Goal: Information Seeking & Learning: Learn about a topic

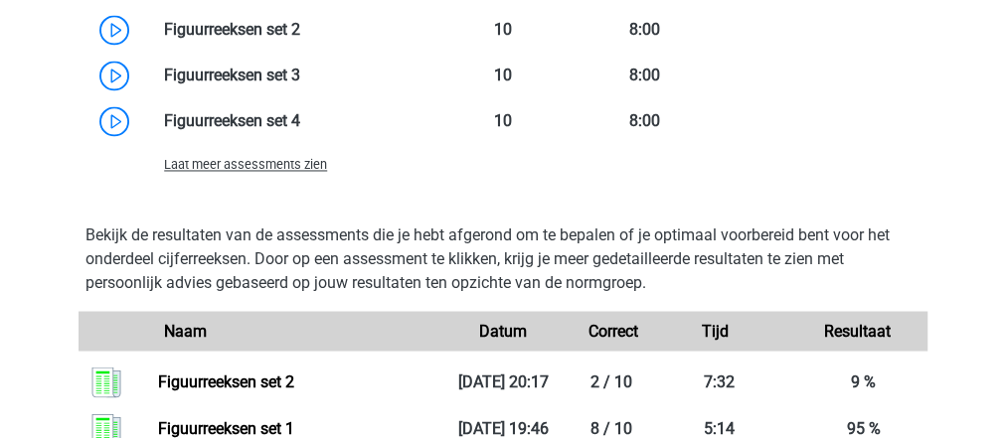
scroll to position [1577, 0]
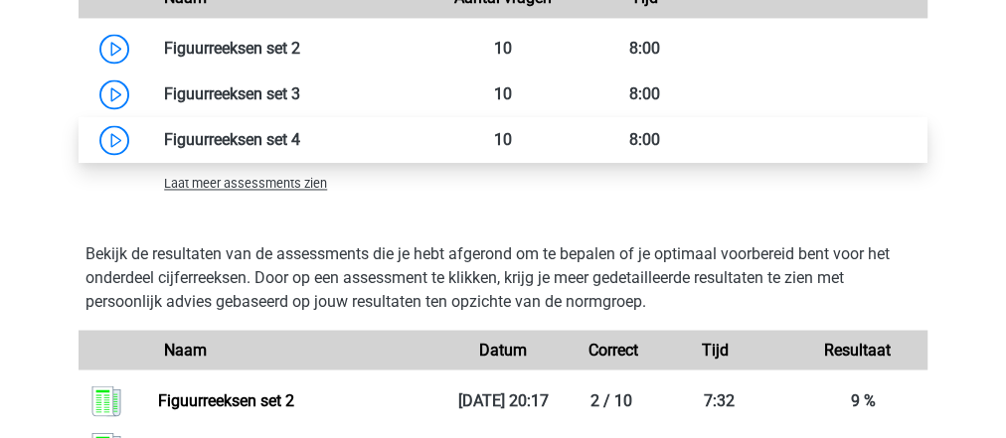
click at [300, 130] on link at bounding box center [300, 139] width 0 height 19
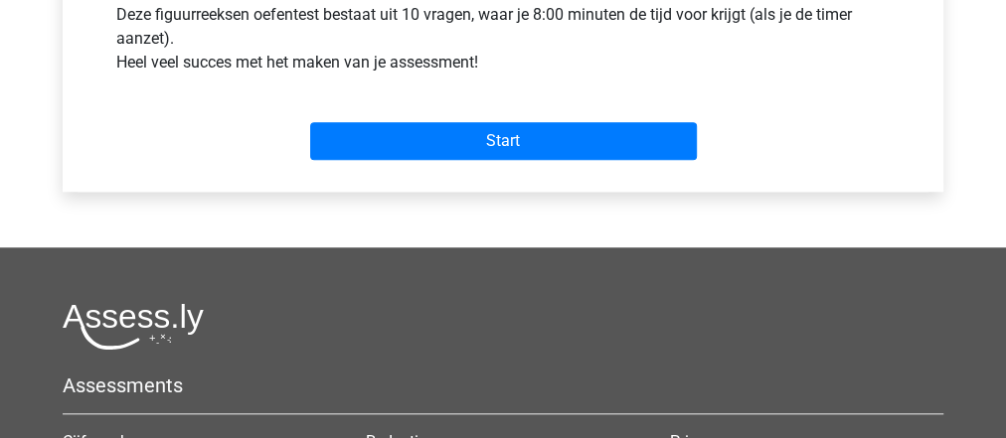
scroll to position [794, 0]
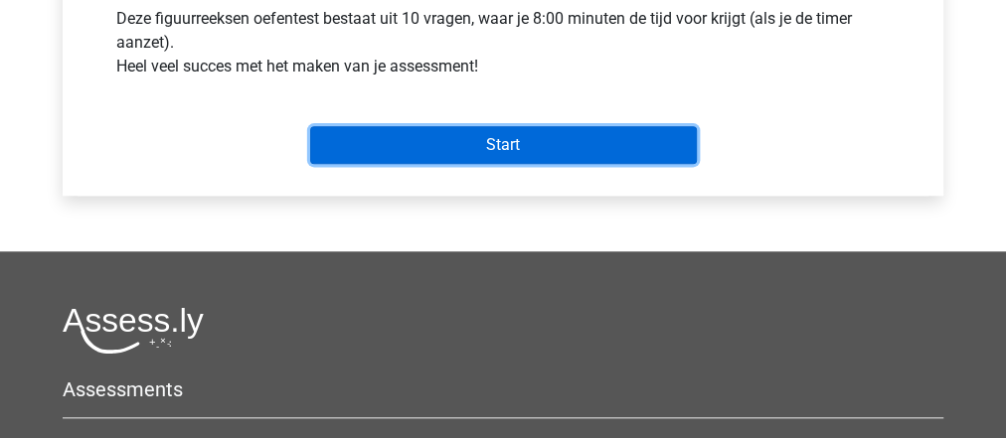
click at [560, 137] on input "Start" at bounding box center [503, 145] width 387 height 38
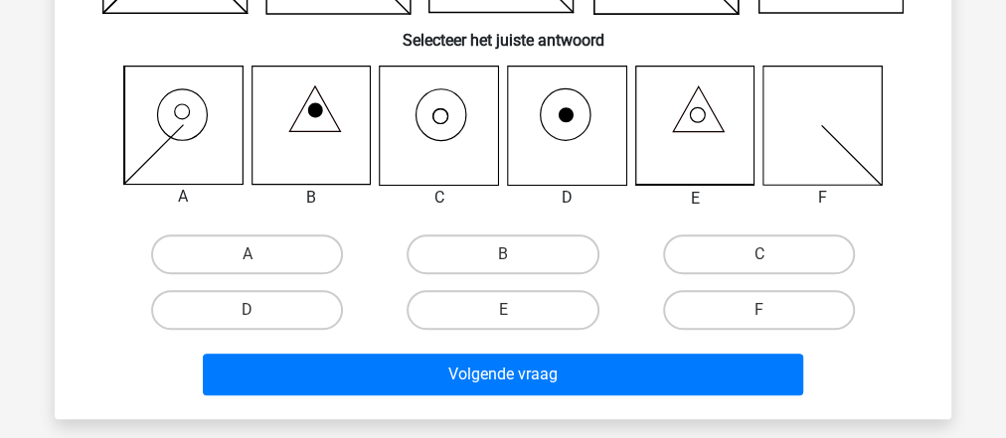
scroll to position [316, 0]
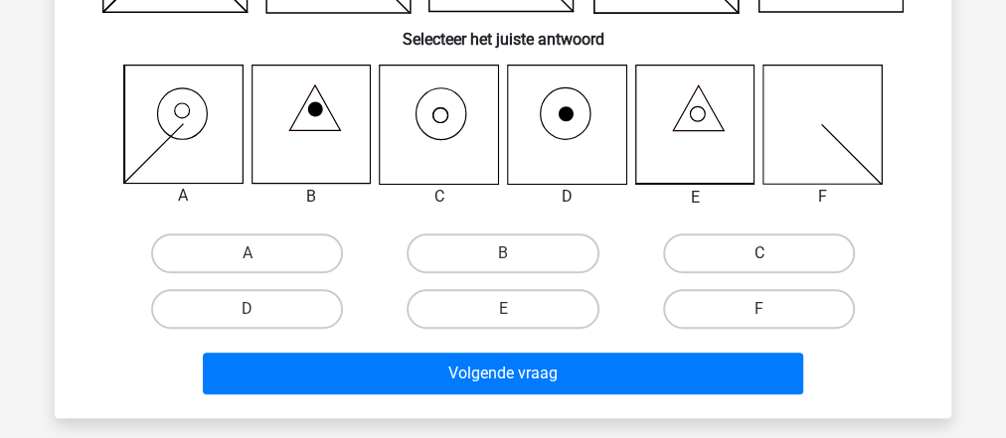
click at [694, 245] on label "C" at bounding box center [759, 254] width 192 height 40
click at [759, 254] on input "C" at bounding box center [765, 260] width 13 height 13
radio input "true"
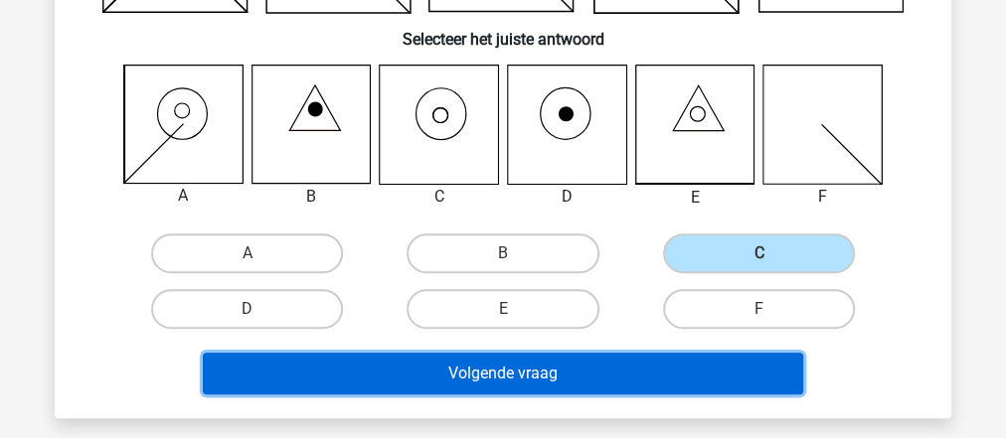
click at [618, 375] on button "Volgende vraag" at bounding box center [503, 374] width 601 height 42
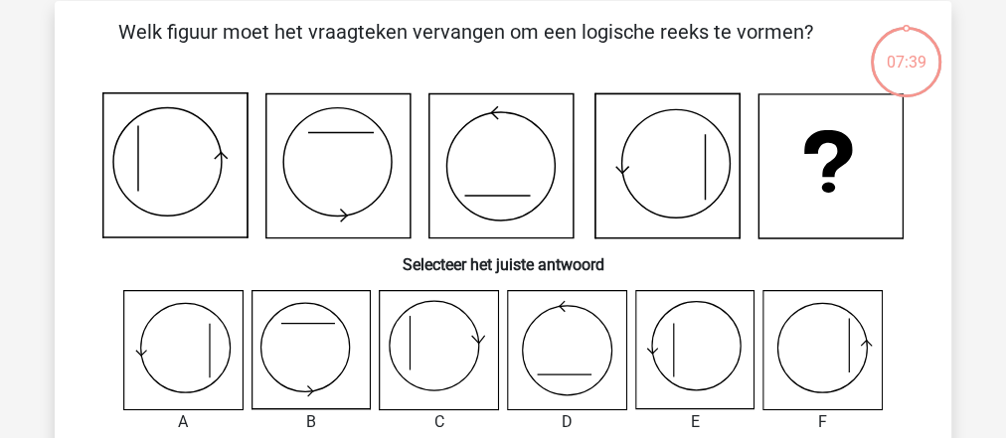
scroll to position [89, 0]
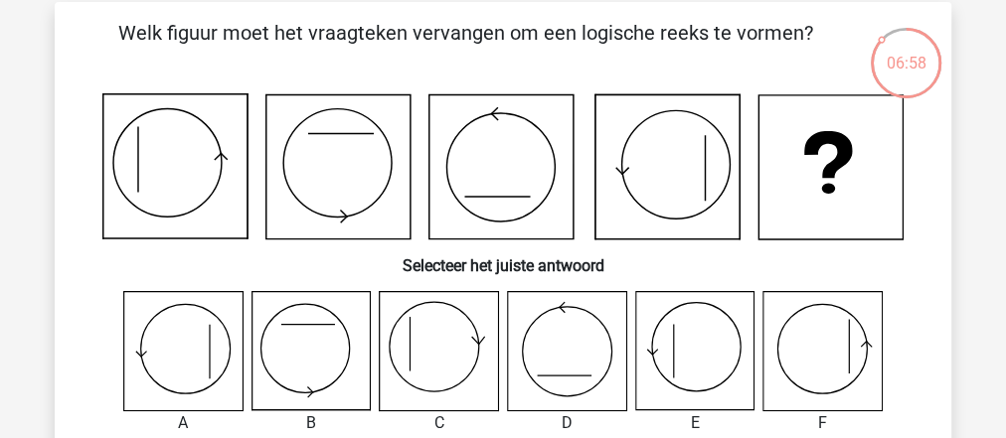
click at [685, 346] on icon at bounding box center [694, 351] width 118 height 118
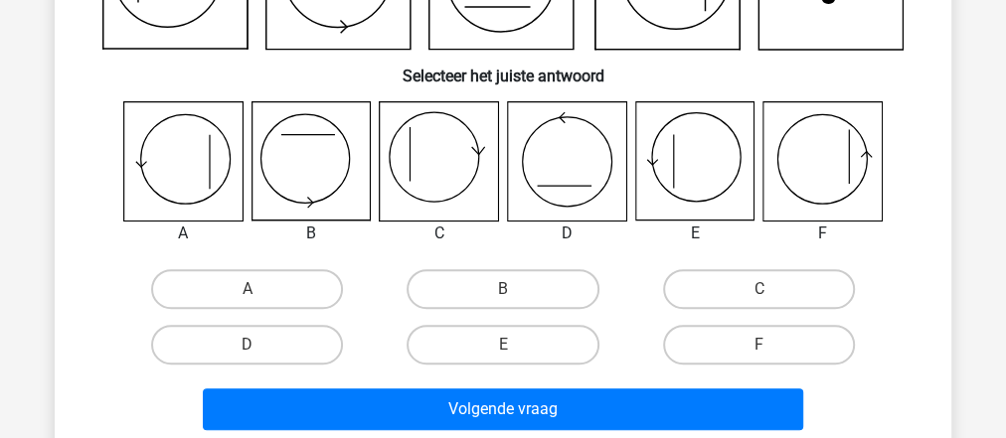
scroll to position [279, 0]
click at [534, 343] on label "E" at bounding box center [503, 345] width 192 height 40
click at [516, 345] on input "E" at bounding box center [509, 351] width 13 height 13
radio input "true"
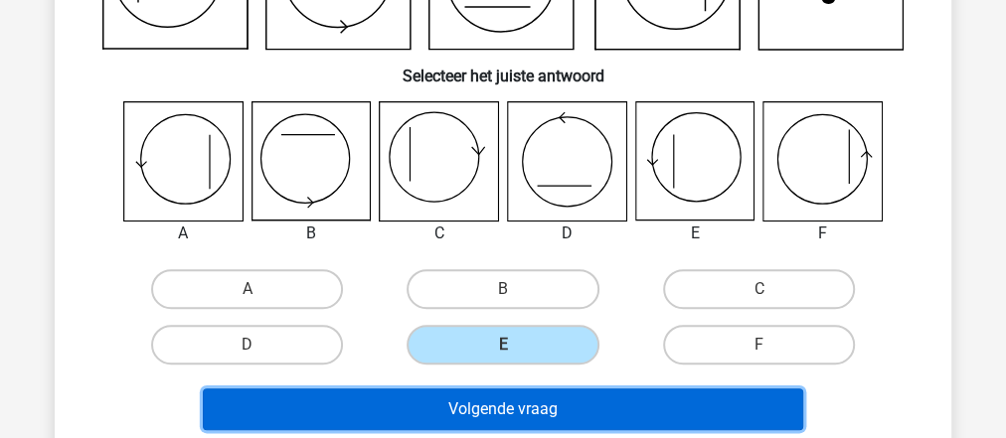
click at [530, 410] on button "Volgende vraag" at bounding box center [503, 410] width 601 height 42
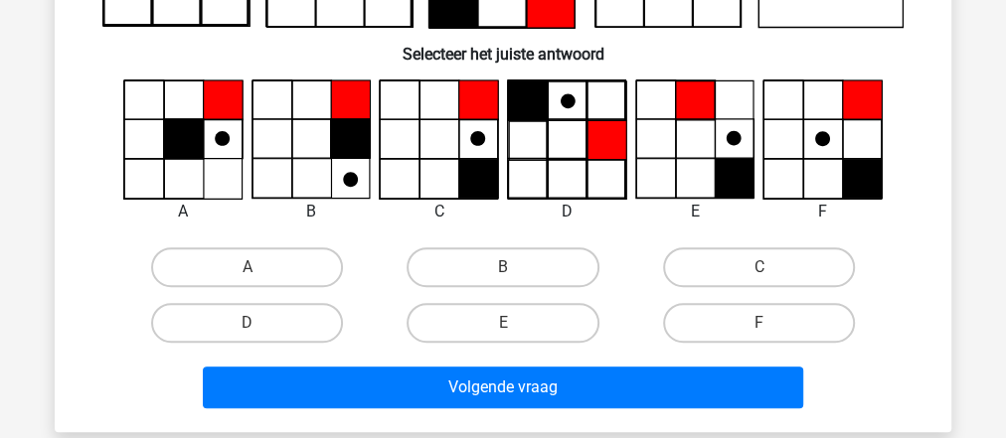
scroll to position [306, 0]
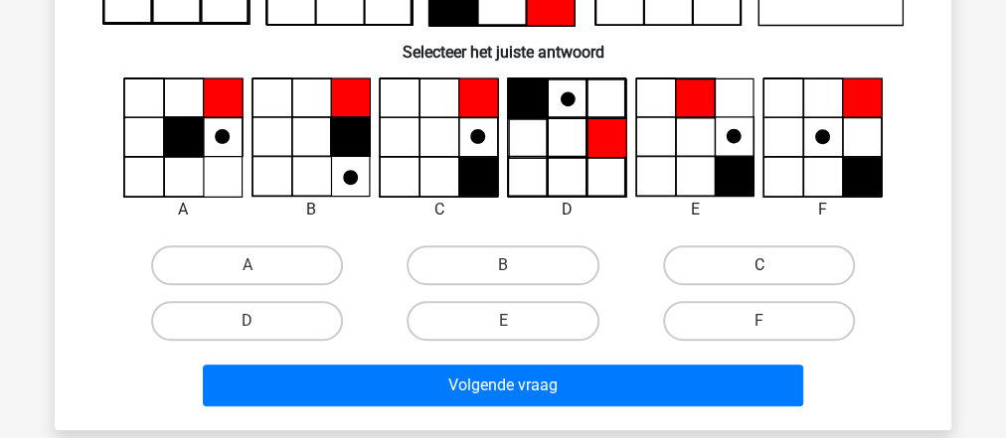
click at [743, 251] on label "C" at bounding box center [759, 266] width 192 height 40
click at [759, 265] on input "C" at bounding box center [765, 271] width 13 height 13
radio input "true"
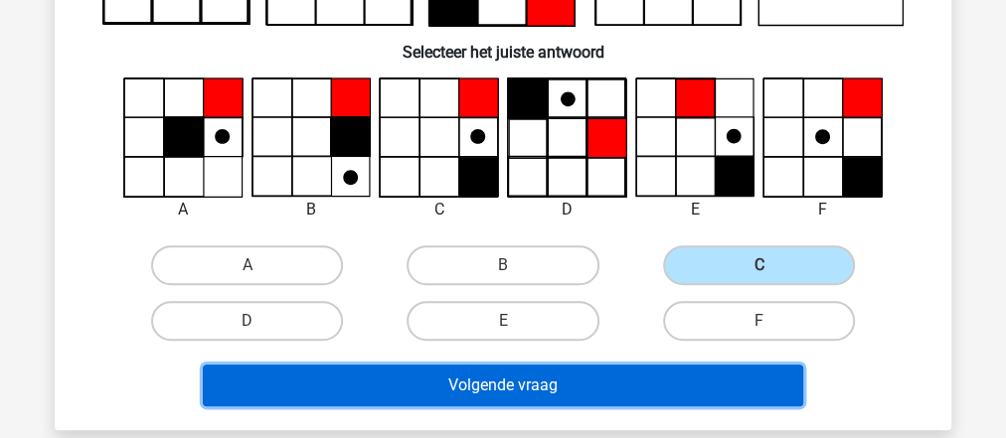
click at [597, 399] on button "Volgende vraag" at bounding box center [503, 386] width 601 height 42
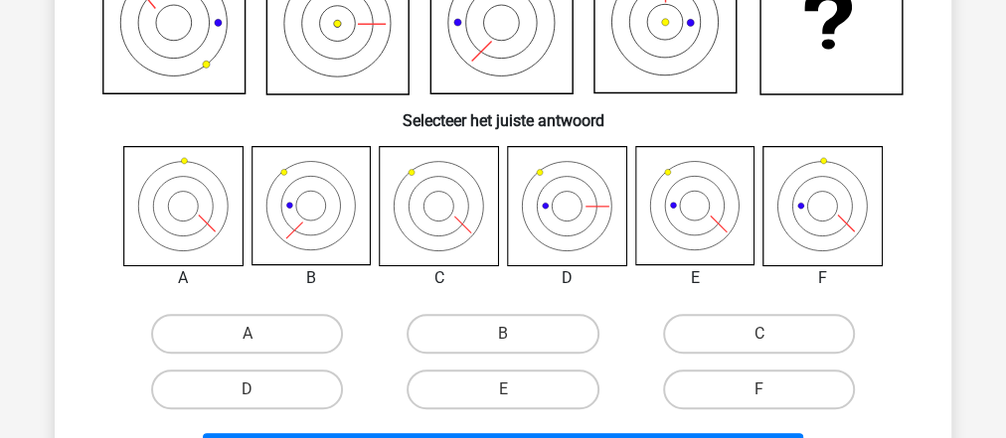
scroll to position [234, 0]
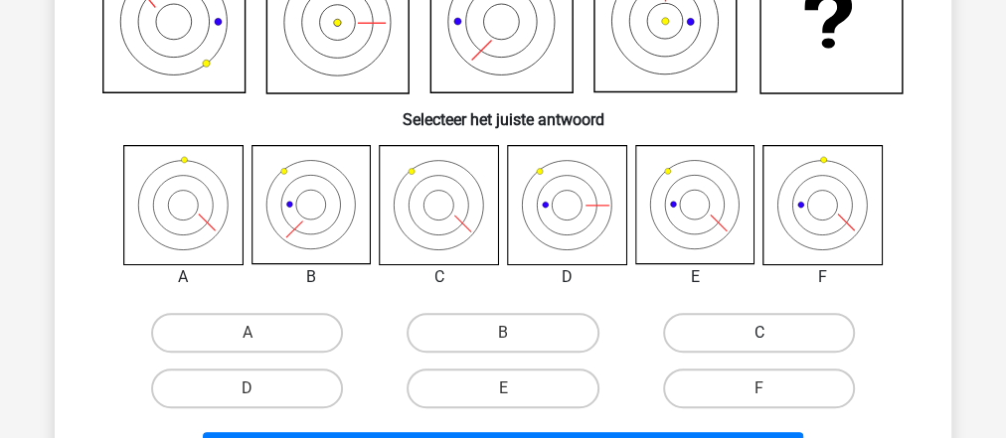
drag, startPoint x: 392, startPoint y: 351, endPoint x: 742, endPoint y: 341, distance: 350.1
click at [742, 341] on div "A B C D" at bounding box center [502, 360] width 767 height 111
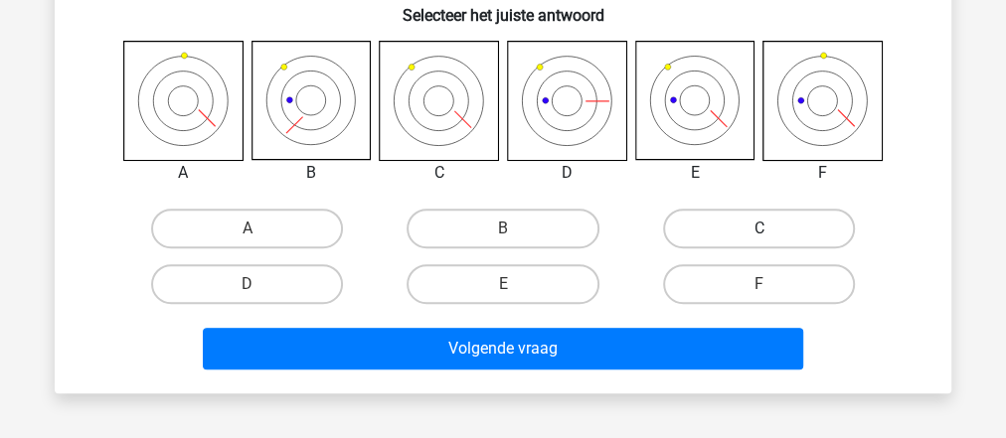
click at [728, 214] on label "C" at bounding box center [759, 229] width 192 height 40
click at [759, 229] on input "C" at bounding box center [765, 235] width 13 height 13
radio input "true"
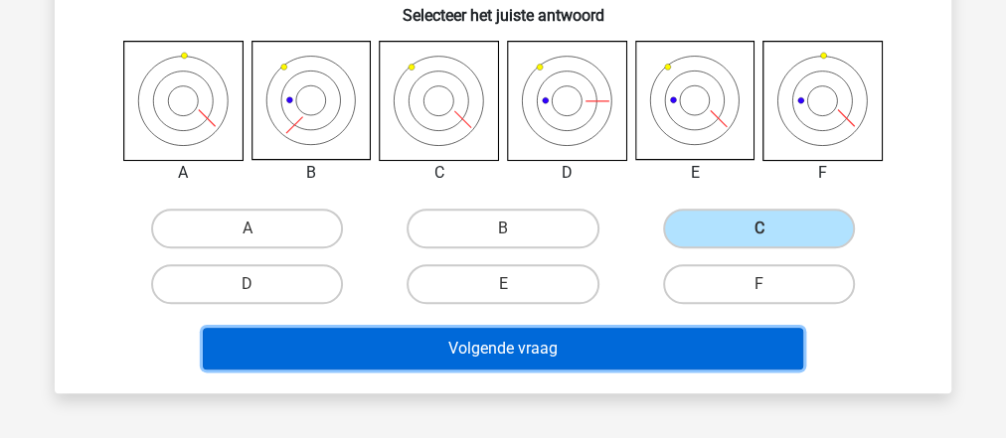
click at [655, 347] on button "Volgende vraag" at bounding box center [503, 349] width 601 height 42
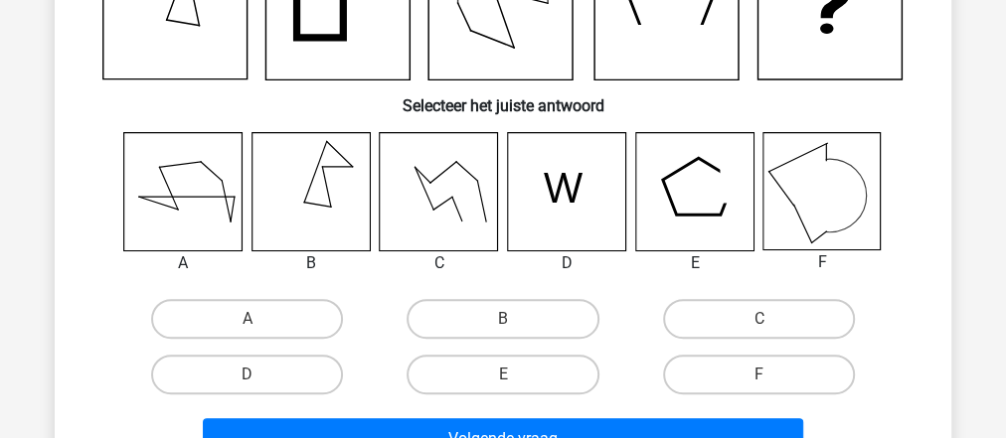
scroll to position [251, 0]
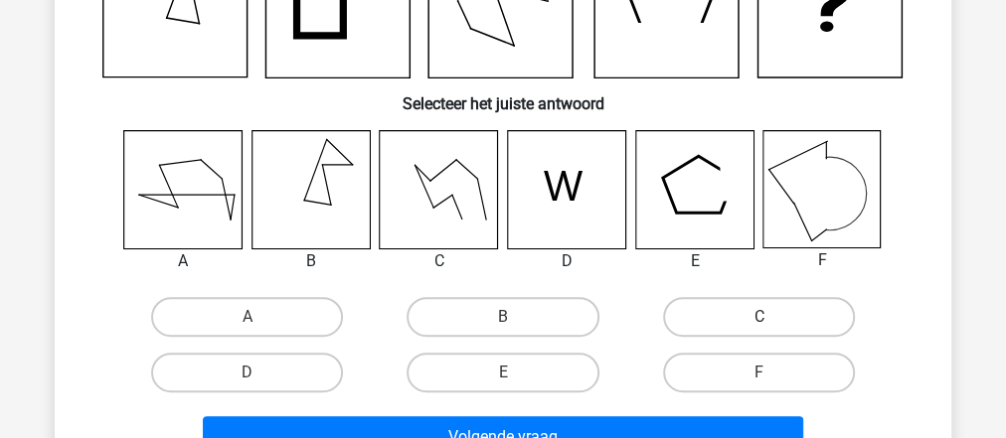
click at [685, 303] on label "C" at bounding box center [759, 317] width 192 height 40
click at [759, 317] on input "C" at bounding box center [765, 323] width 13 height 13
radio input "true"
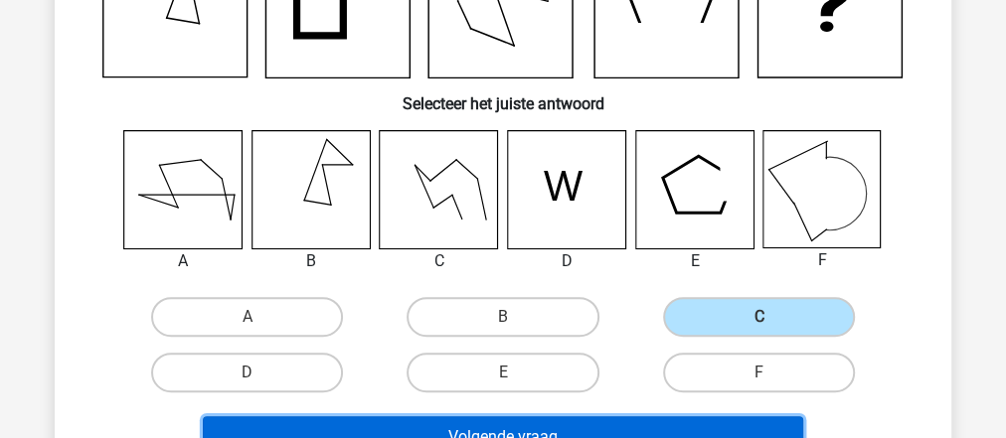
click at [610, 417] on button "Volgende vraag" at bounding box center [503, 438] width 601 height 42
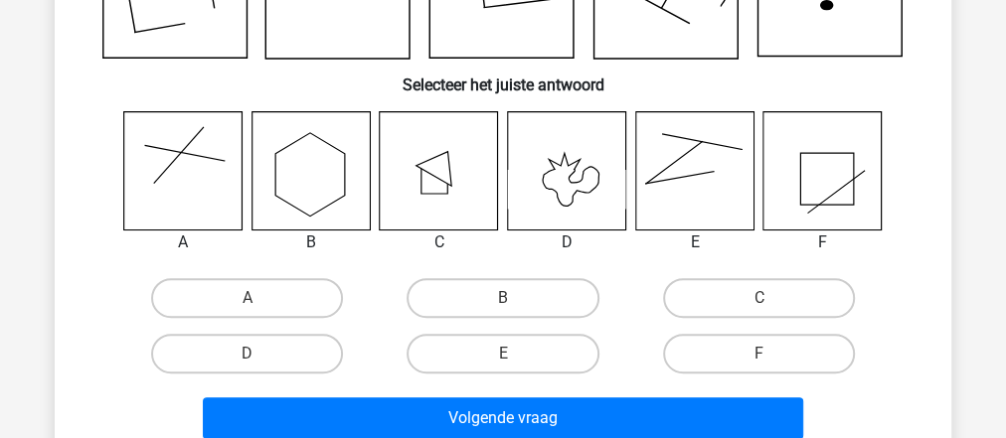
scroll to position [271, 0]
click at [702, 369] on label "F" at bounding box center [759, 354] width 192 height 40
click at [759, 367] on input "F" at bounding box center [765, 360] width 13 height 13
radio input "true"
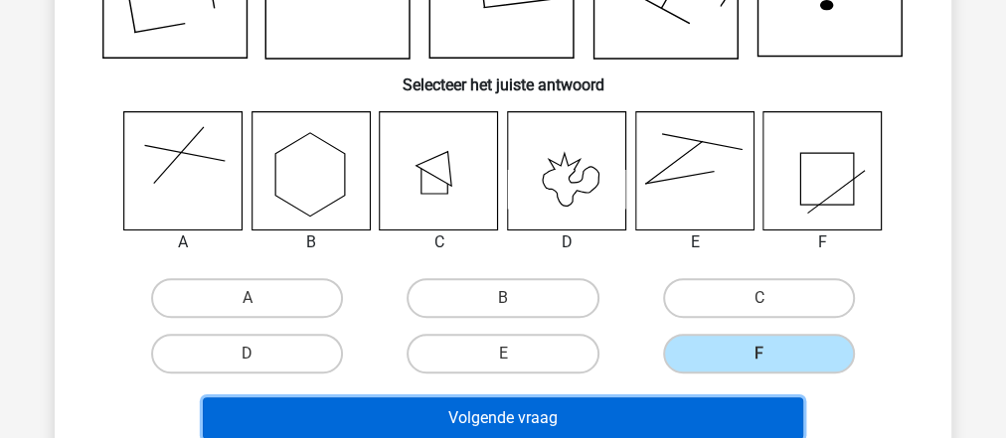
click at [646, 404] on button "Volgende vraag" at bounding box center [503, 419] width 601 height 42
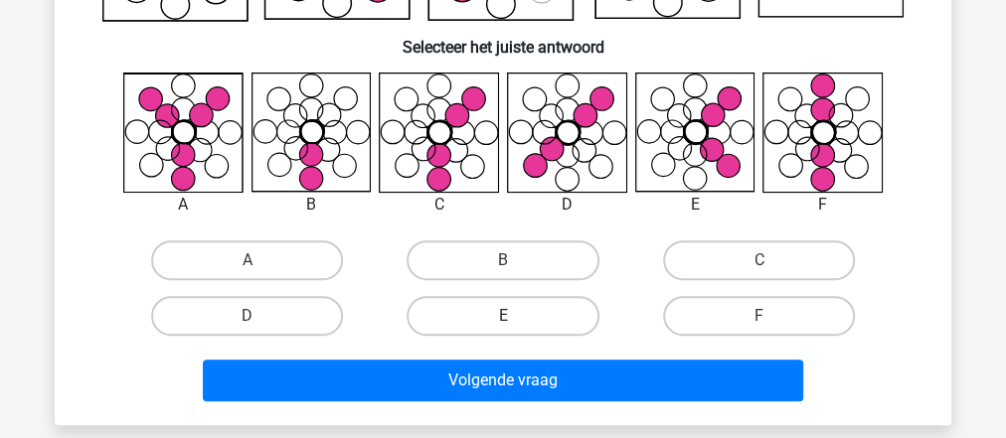
scroll to position [327, 0]
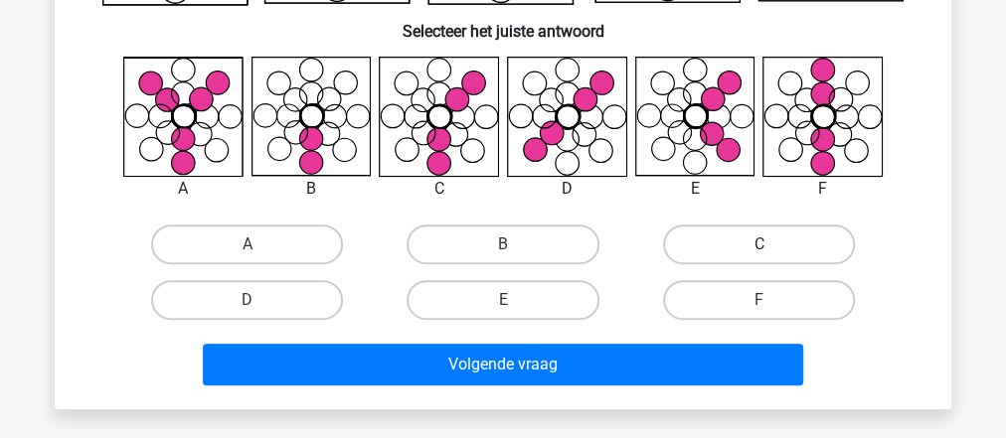
click at [688, 249] on label "C" at bounding box center [759, 245] width 192 height 40
click at [759, 249] on input "C" at bounding box center [765, 251] width 13 height 13
radio input "true"
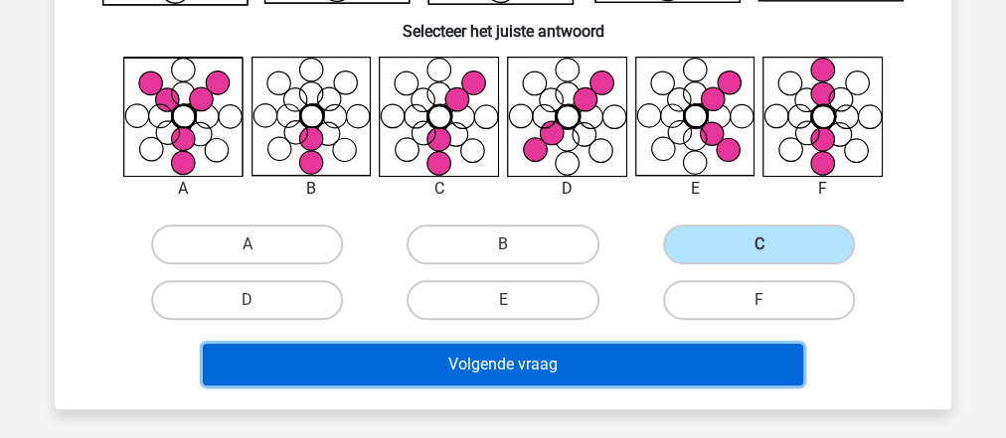
click at [601, 362] on button "Volgende vraag" at bounding box center [503, 365] width 601 height 42
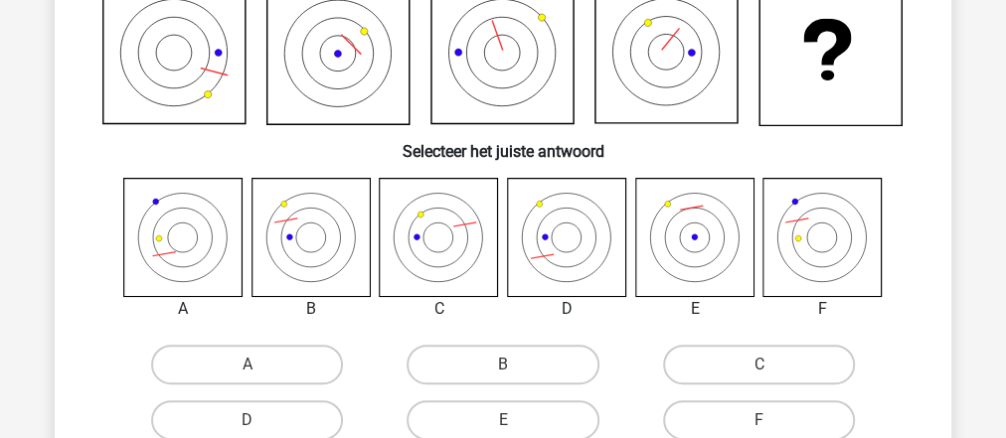
scroll to position [203, 0]
click at [497, 351] on label "B" at bounding box center [503, 365] width 192 height 40
click at [503, 365] on input "B" at bounding box center [509, 371] width 13 height 13
radio input "true"
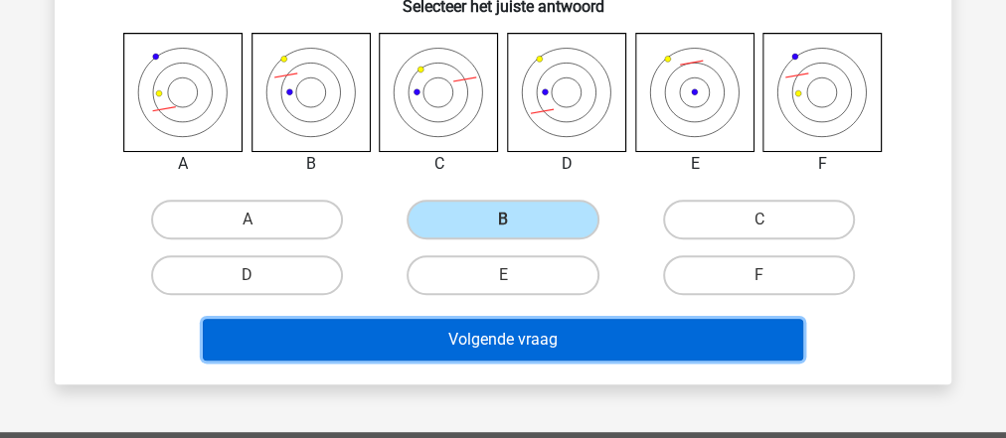
click at [497, 348] on button "Volgende vraag" at bounding box center [503, 340] width 601 height 42
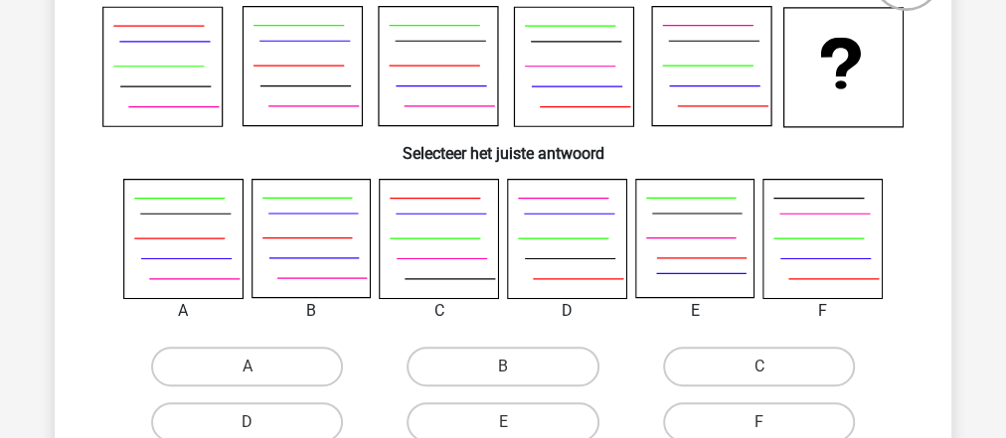
scroll to position [239, 0]
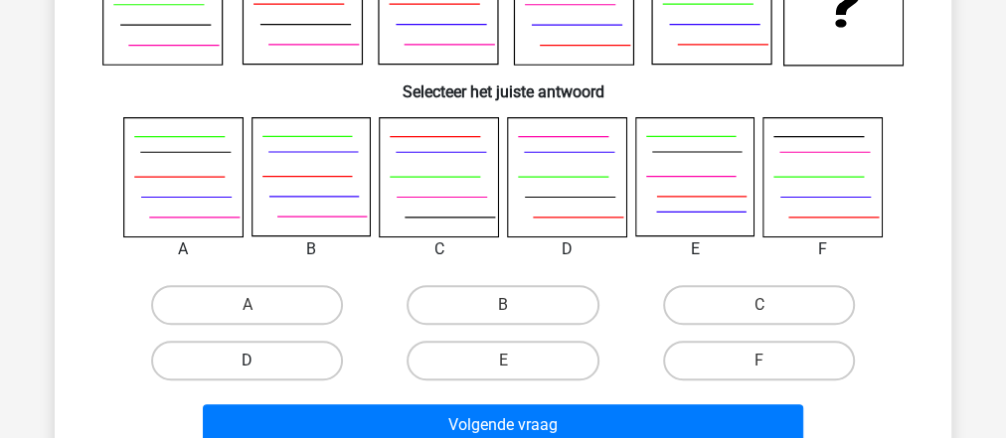
click at [248, 349] on label "D" at bounding box center [247, 361] width 192 height 40
click at [248, 361] on input "D" at bounding box center [254, 367] width 13 height 13
radio input "true"
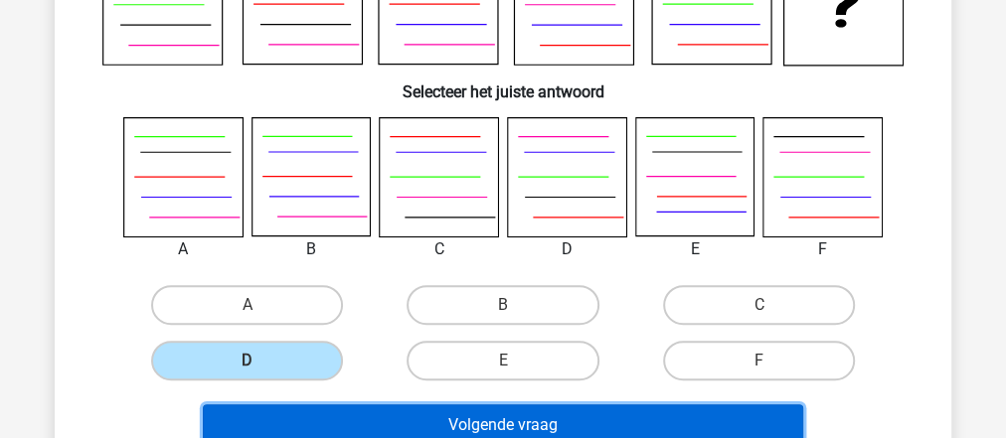
click at [320, 428] on button "Volgende vraag" at bounding box center [503, 426] width 601 height 42
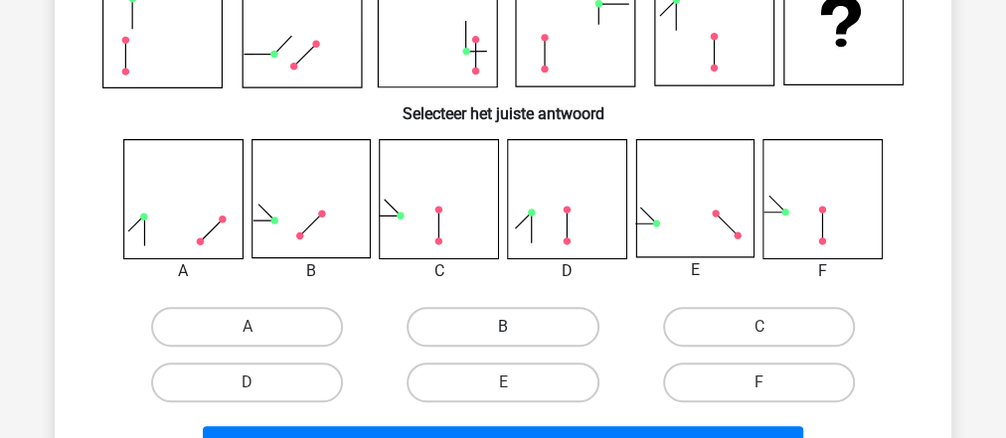
scroll to position [219, 0]
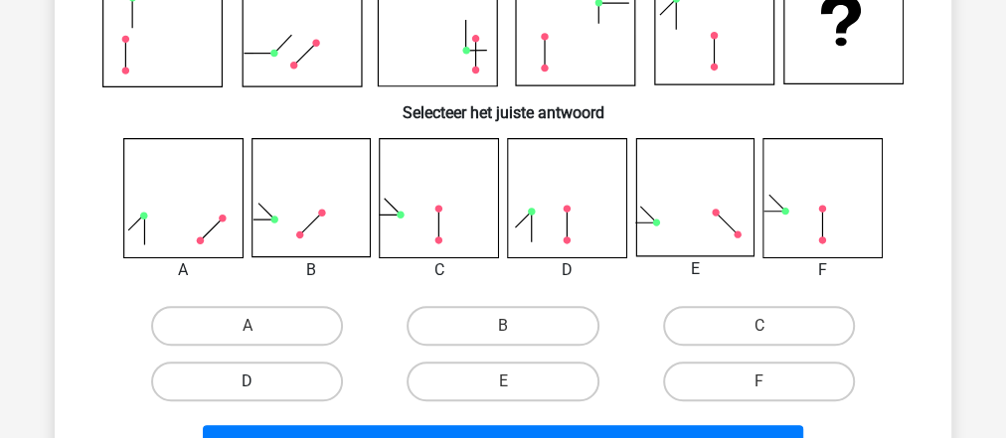
click at [302, 370] on label "D" at bounding box center [247, 382] width 192 height 40
click at [260, 382] on input "D" at bounding box center [254, 388] width 13 height 13
radio input "true"
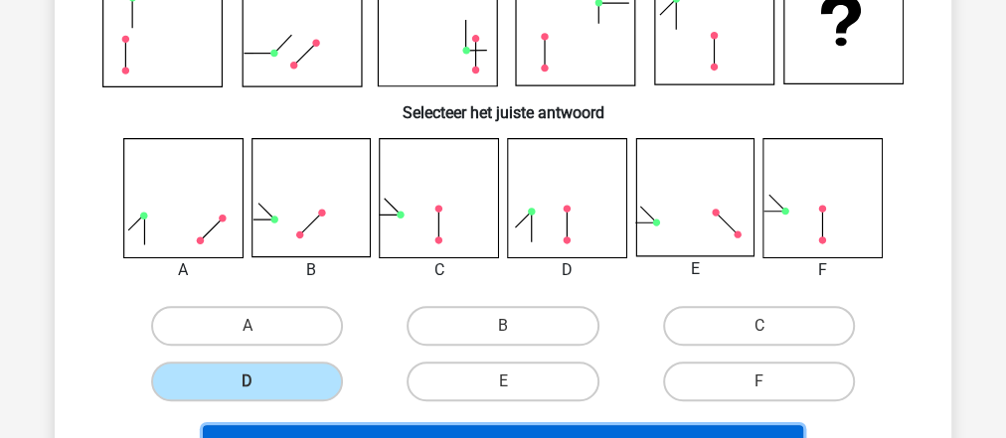
click at [354, 433] on button "Resultaten" at bounding box center [503, 446] width 601 height 42
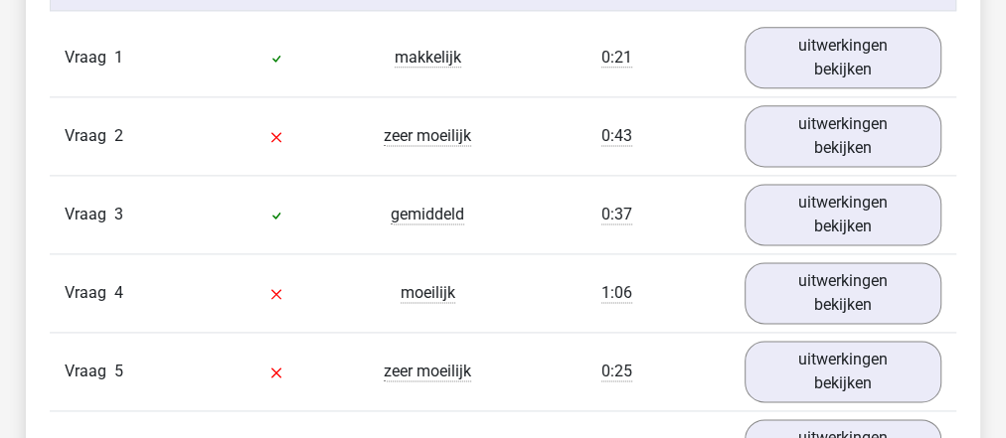
scroll to position [1193, 0]
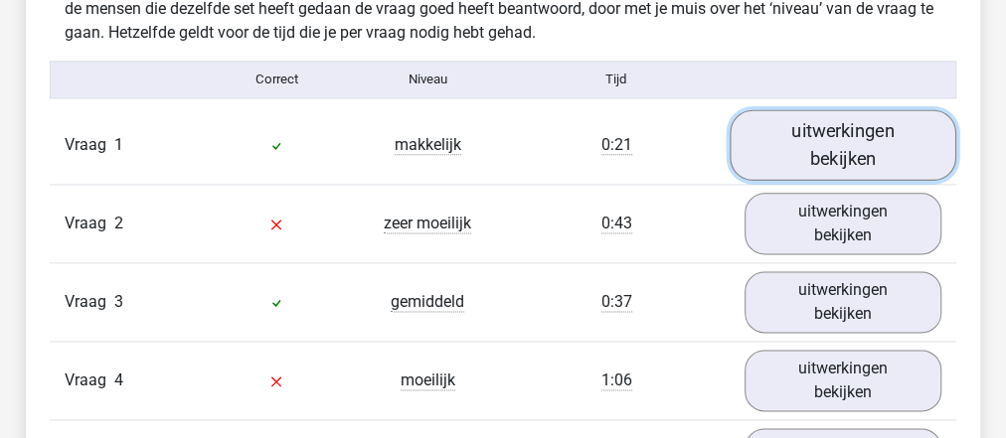
click at [846, 145] on link "uitwerkingen bekijken" at bounding box center [843, 144] width 227 height 71
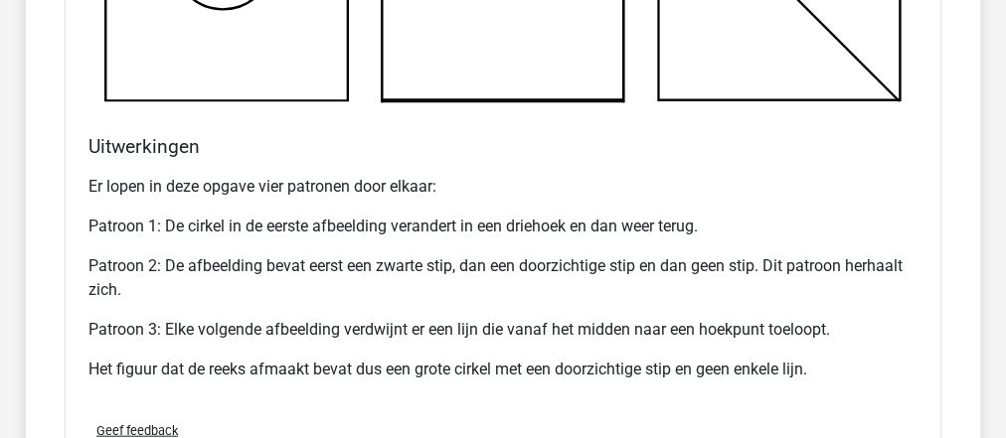
scroll to position [2129, 0]
click at [640, 184] on p "Er lopen in deze opgave vier patronen door elkaar:" at bounding box center [502, 186] width 829 height 24
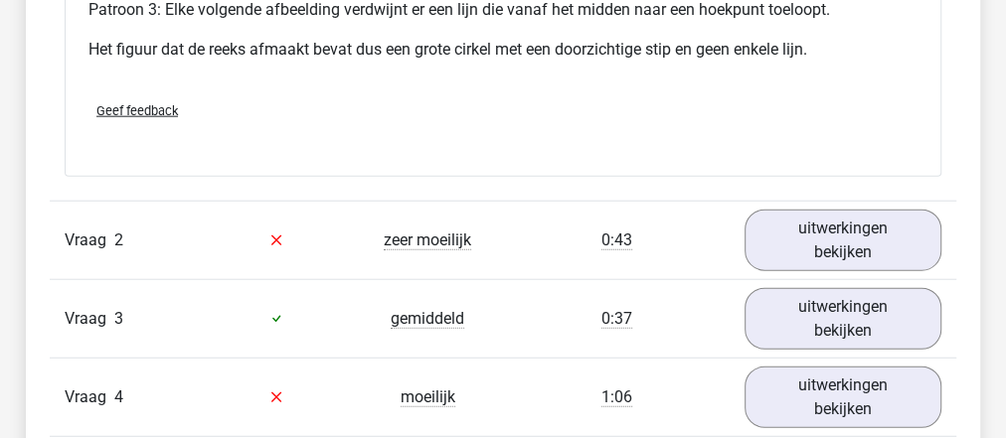
scroll to position [2454, 0]
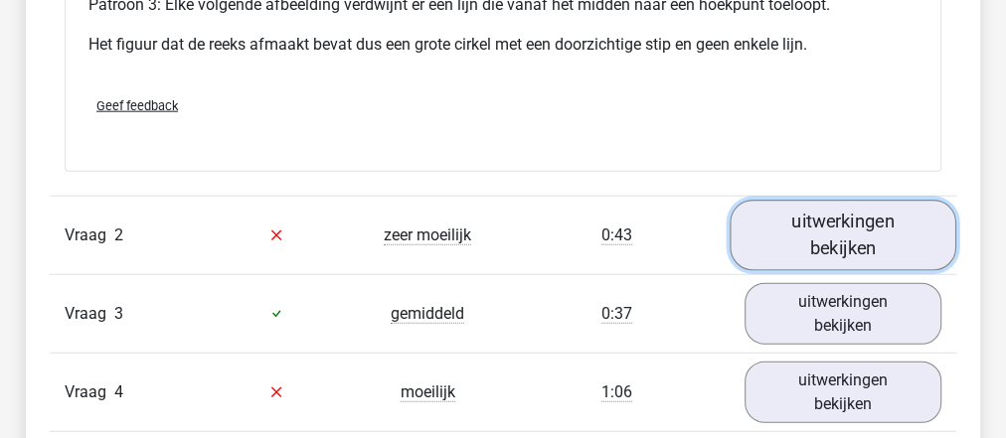
click at [808, 229] on link "uitwerkingen bekijken" at bounding box center [843, 235] width 227 height 71
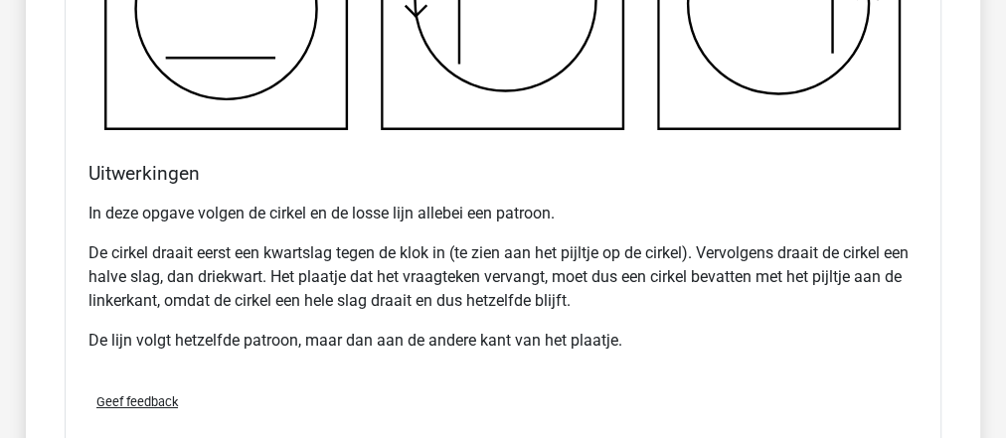
scroll to position [3454, 0]
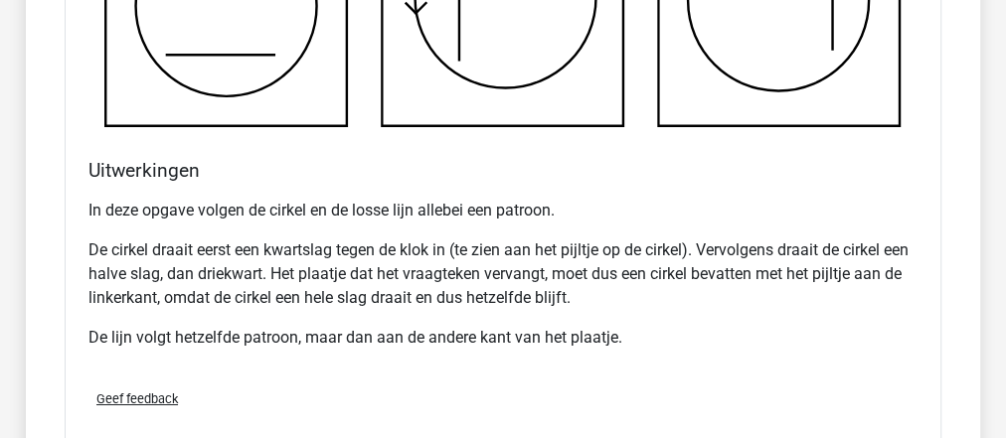
click at [549, 159] on h4 "Uitwerkingen" at bounding box center [502, 170] width 829 height 23
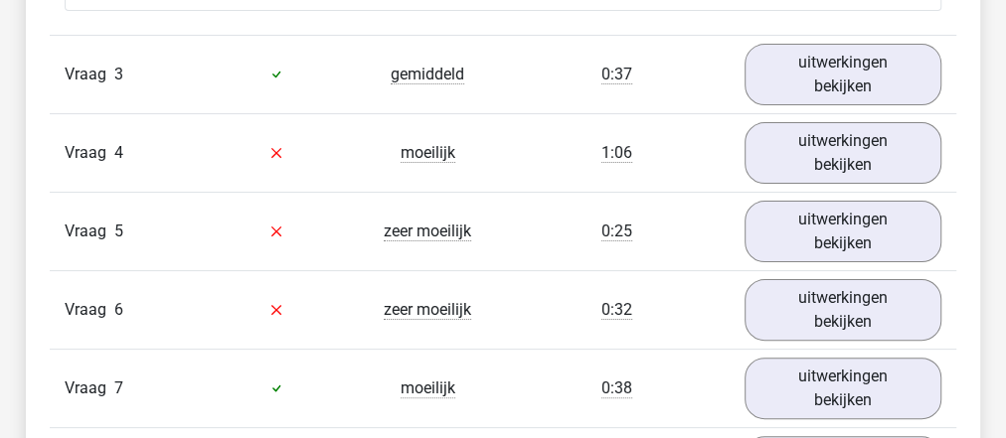
scroll to position [3909, 0]
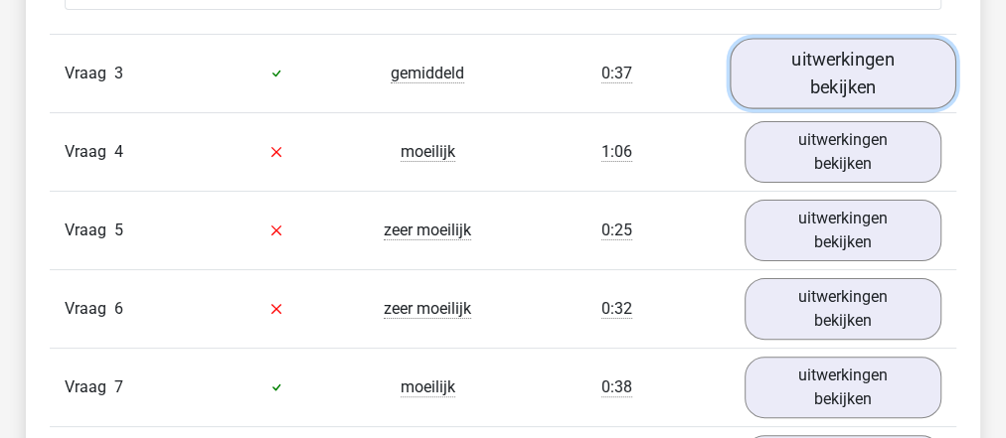
click at [913, 57] on link "uitwerkingen bekijken" at bounding box center [843, 73] width 227 height 71
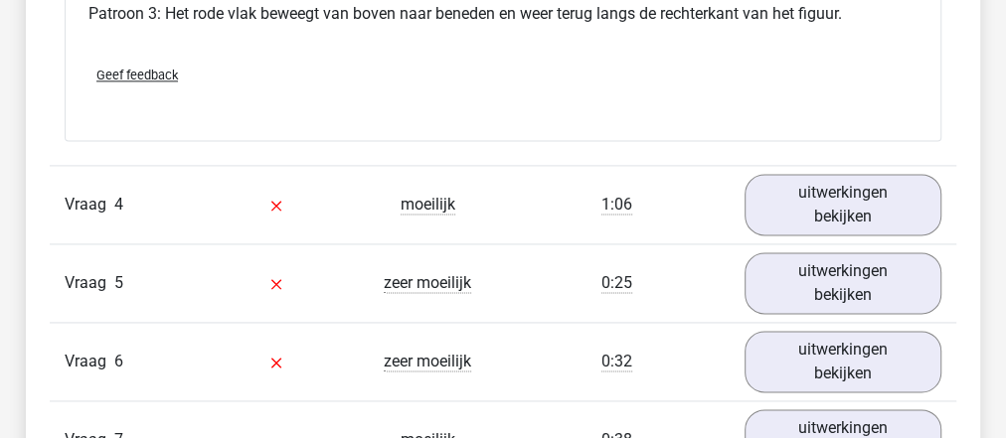
scroll to position [5091, 0]
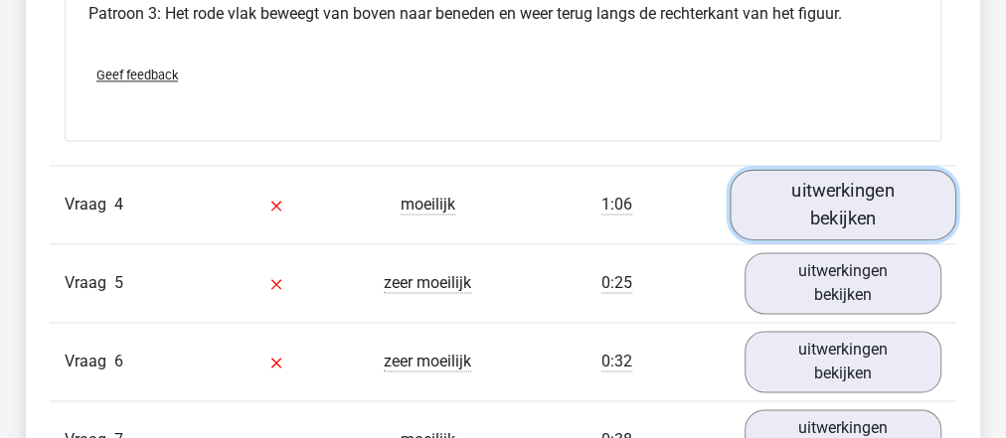
click at [841, 216] on link "uitwerkingen bekijken" at bounding box center [843, 205] width 227 height 71
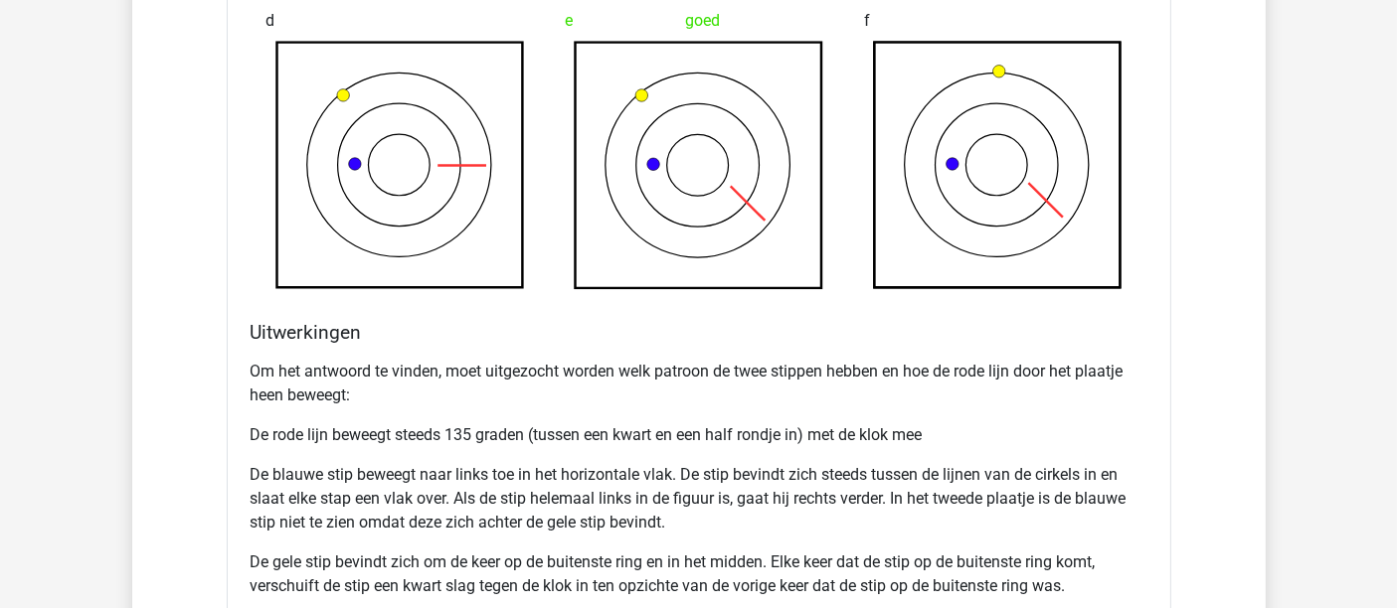
scroll to position [5887, 0]
